Goal: Use online tool/utility: Utilize a website feature to perform a specific function

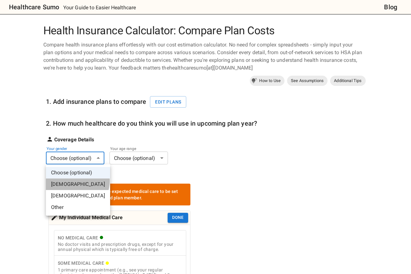
click at [77, 181] on li "[DEMOGRAPHIC_DATA]" at bounding box center [78, 185] width 64 height 12
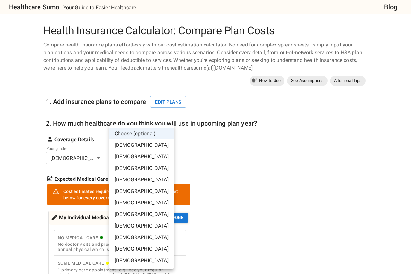
click at [138, 247] on li "[DEMOGRAPHIC_DATA]" at bounding box center [141, 250] width 64 height 12
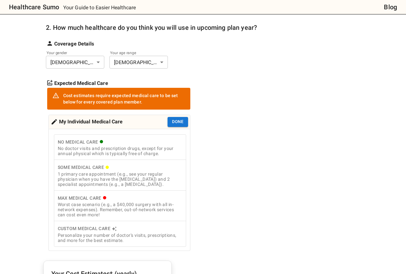
scroll to position [96, 0]
click at [87, 199] on div "Max Medical Care" at bounding box center [120, 198] width 125 height 8
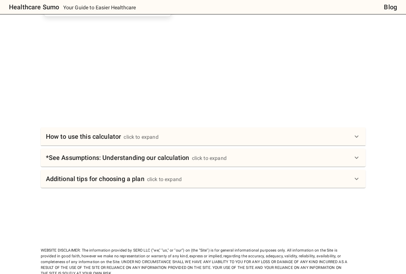
scroll to position [329, 0]
click at [130, 137] on div "click to expand" at bounding box center [141, 137] width 35 height 8
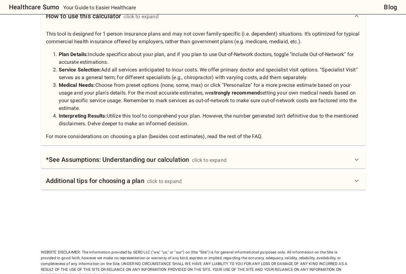
scroll to position [458, 0]
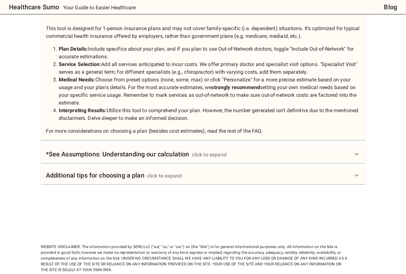
click at [97, 152] on h6 "*See Assumptions: Understanding our calculation" at bounding box center [117, 154] width 143 height 10
